Goal: Information Seeking & Learning: Learn about a topic

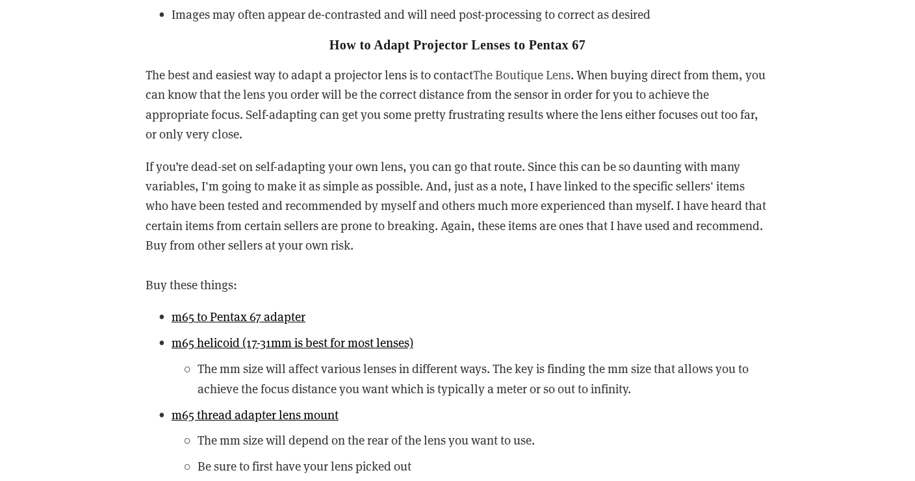
scroll to position [2317, 0]
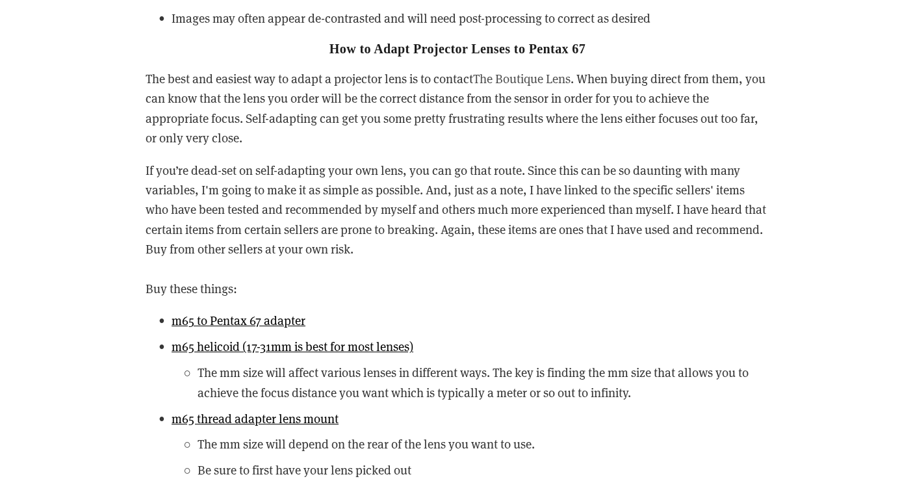
click at [538, 71] on link "The Boutique Lens" at bounding box center [521, 78] width 97 height 16
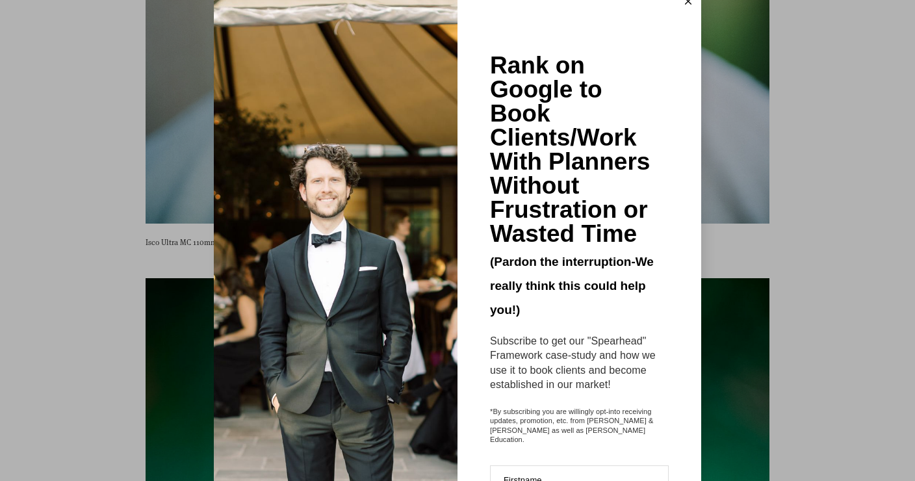
scroll to position [35, 0]
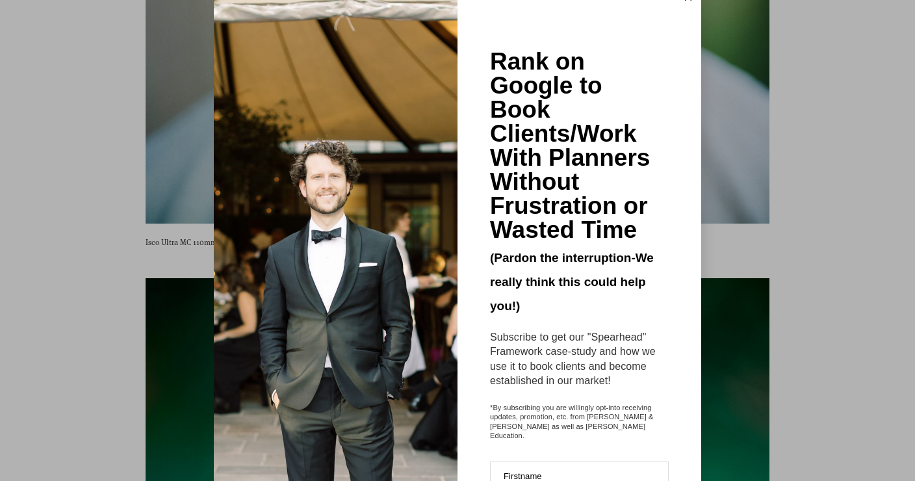
click at [61, 255] on div "Rank on Google to Book Clients/Work With Planners Without Frustration or Wasted…" at bounding box center [457, 240] width 915 height 481
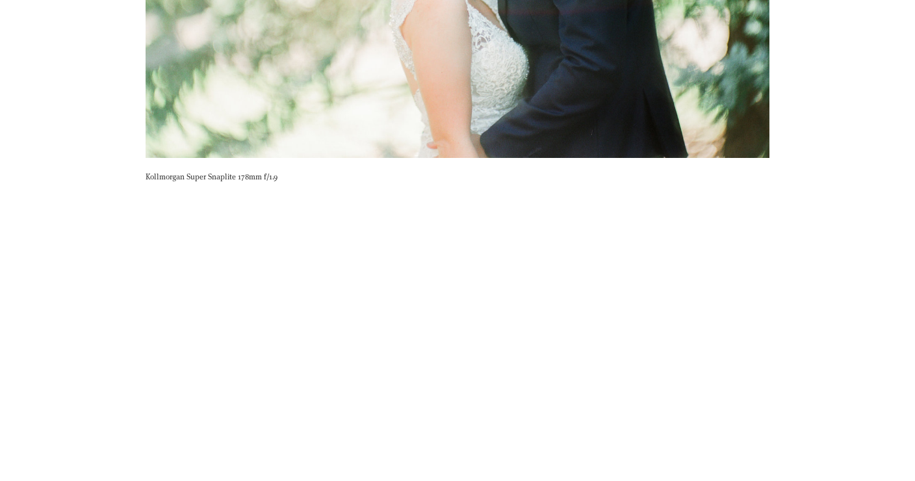
scroll to position [6548, 0]
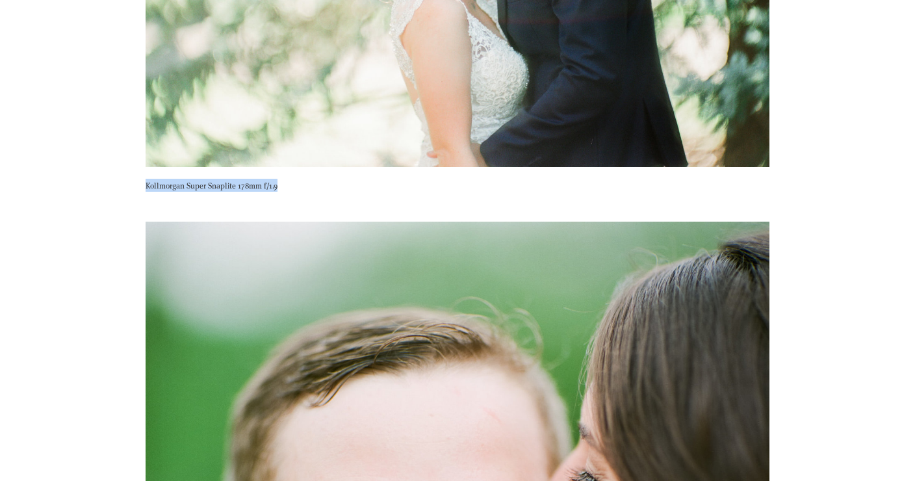
drag, startPoint x: 283, startPoint y: 163, endPoint x: 127, endPoint y: 164, distance: 156.0
copy p "Kollmorgan Super Snaplite 178mm f/1.9"
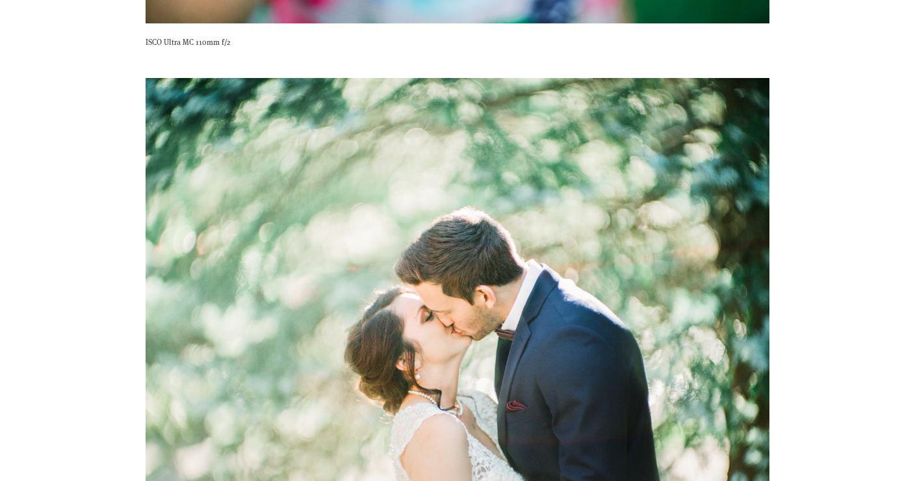
scroll to position [6126, 0]
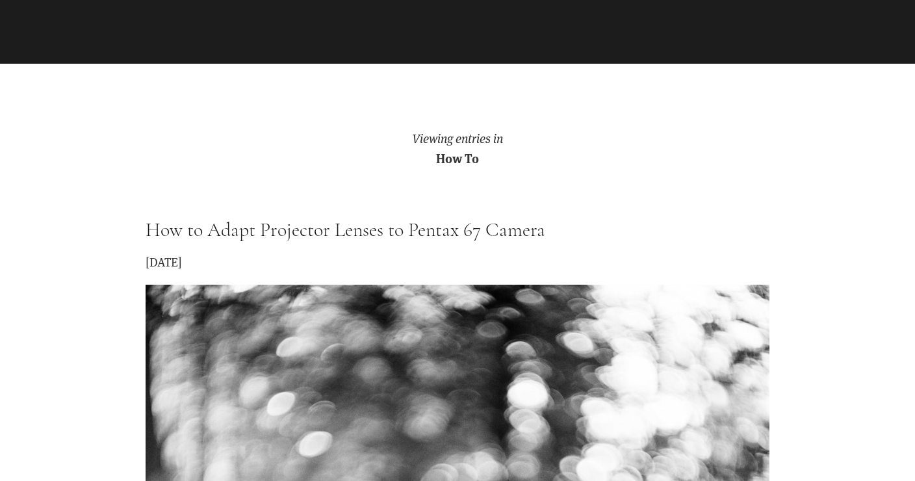
scroll to position [327, 0]
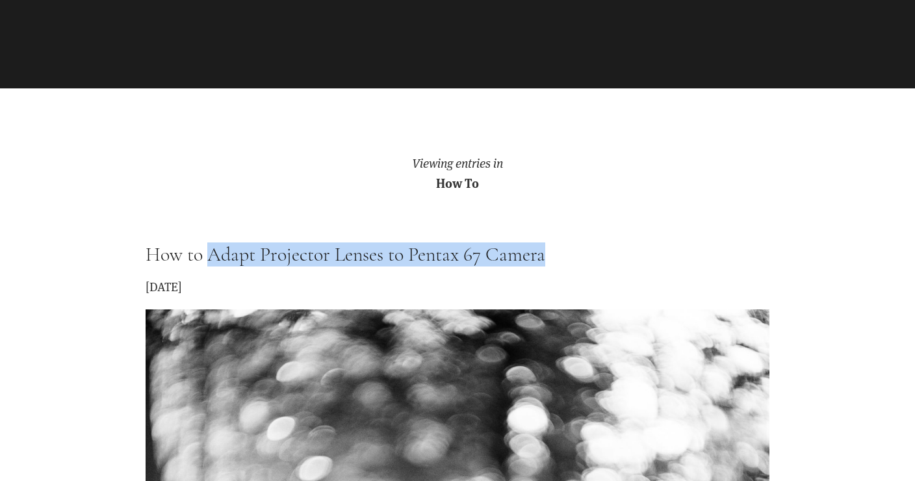
drag, startPoint x: 576, startPoint y: 251, endPoint x: 209, endPoint y: 259, distance: 367.9
click at [209, 259] on h1 "How to Adapt Projector Lenses to Pentax 67 Camera" at bounding box center [458, 254] width 624 height 19
copy link "Adapt Projector Lenses to Pentax 67 Camera"
